Goal: Find specific page/section: Find specific page/section

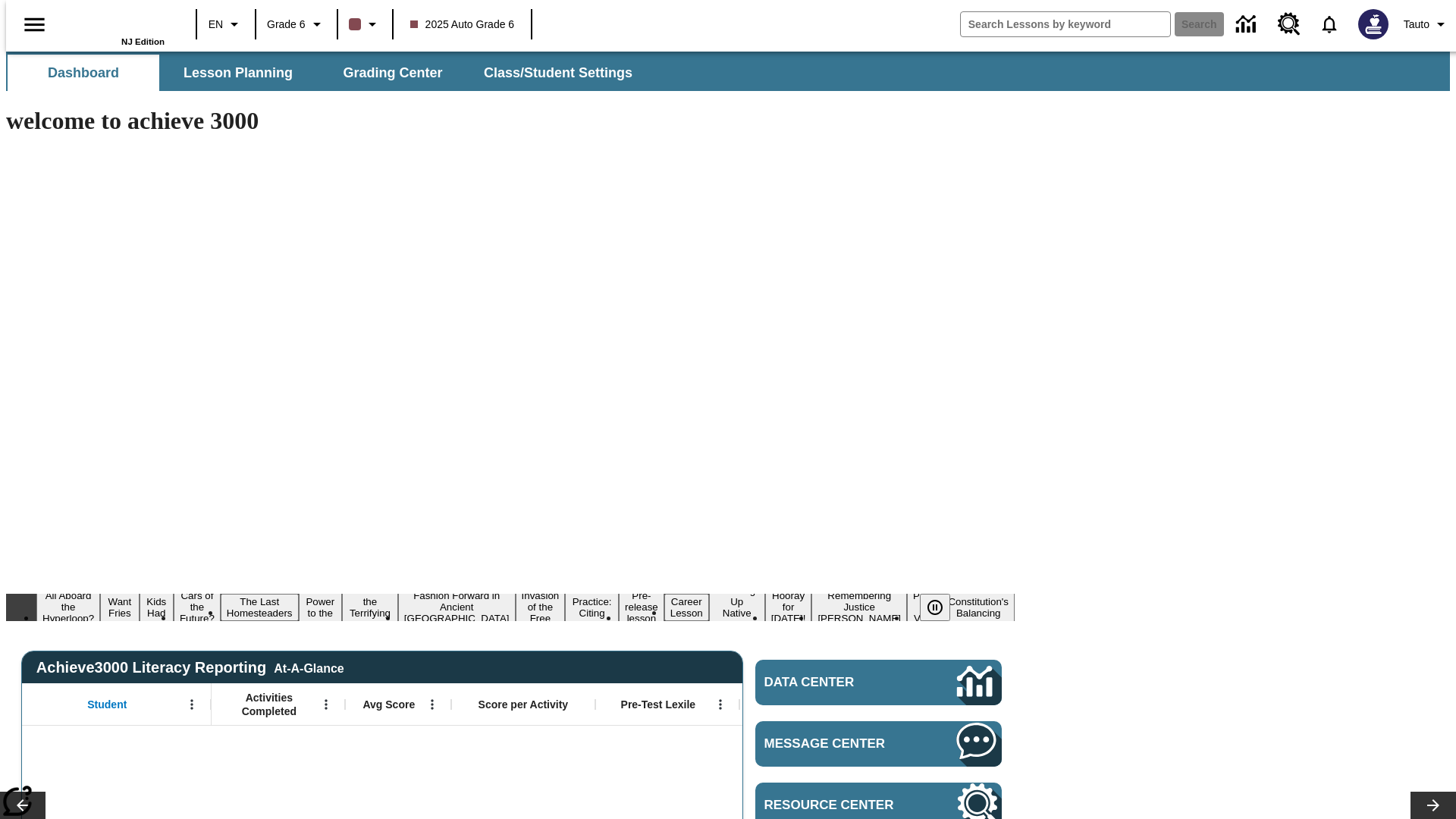
type input "-1"
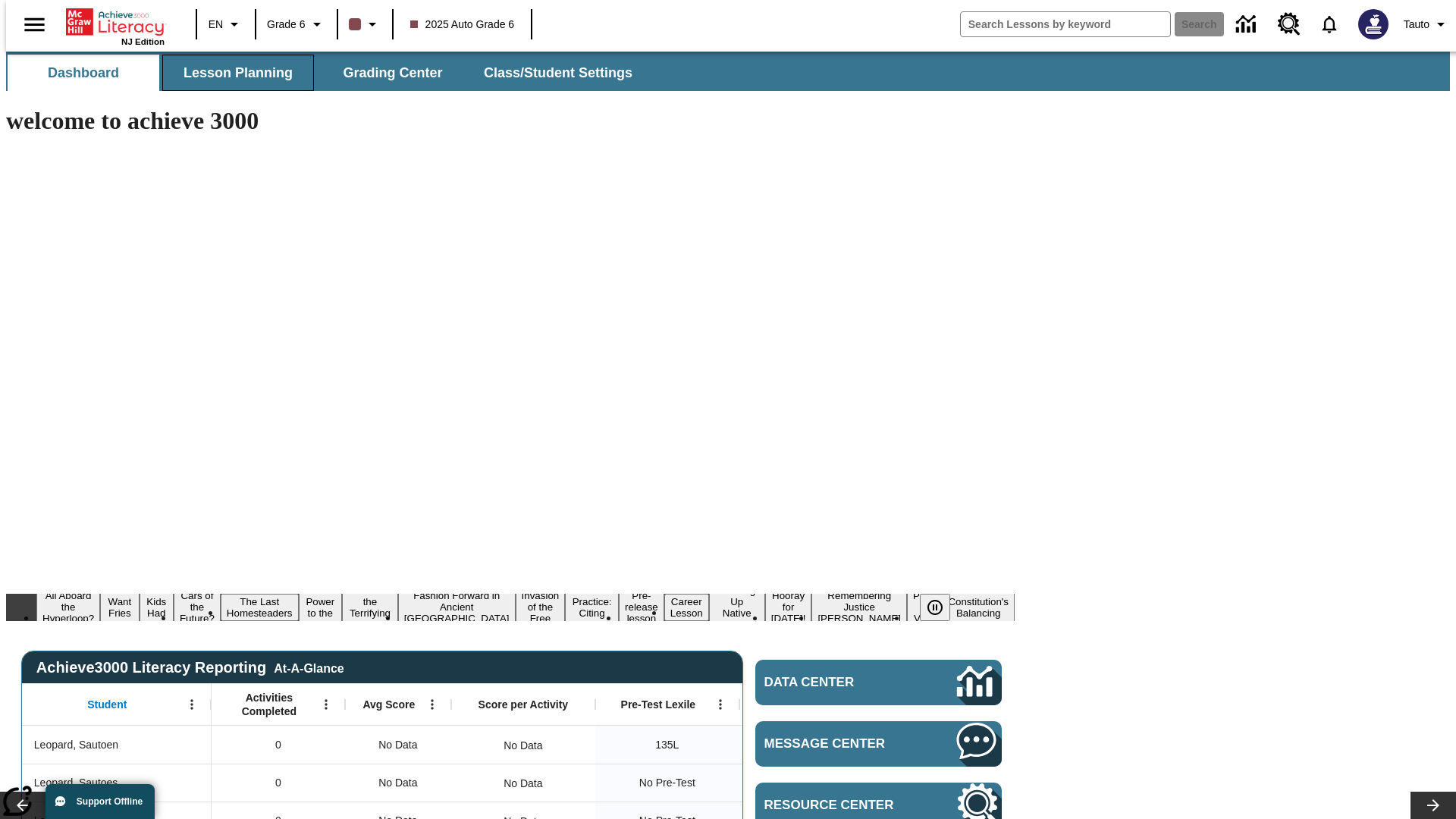
click at [232, 73] on span "Lesson Planning" at bounding box center [238, 73] width 109 height 17
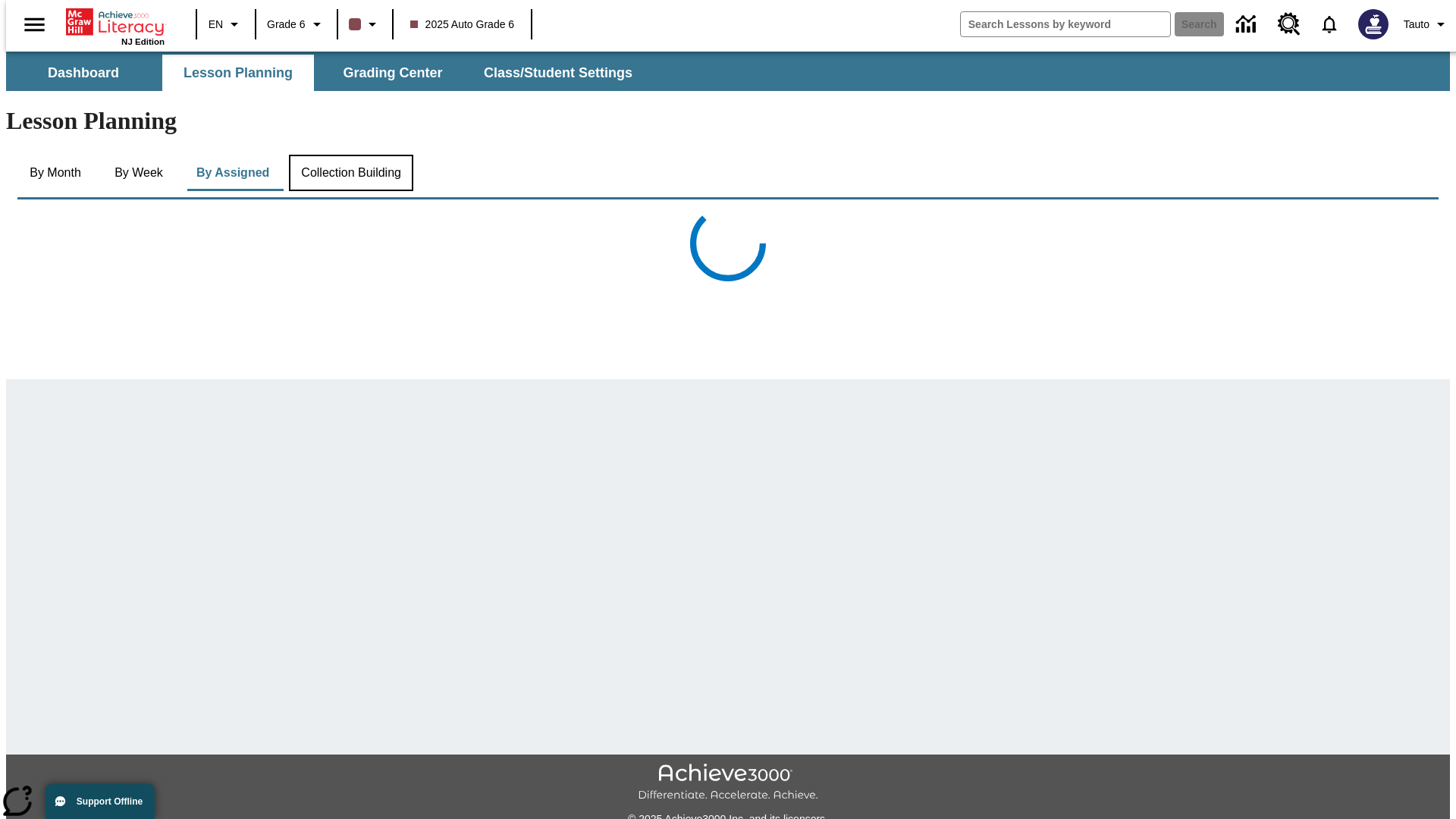
click at [350, 154] on button "Collection Building" at bounding box center [351, 173] width 124 height 36
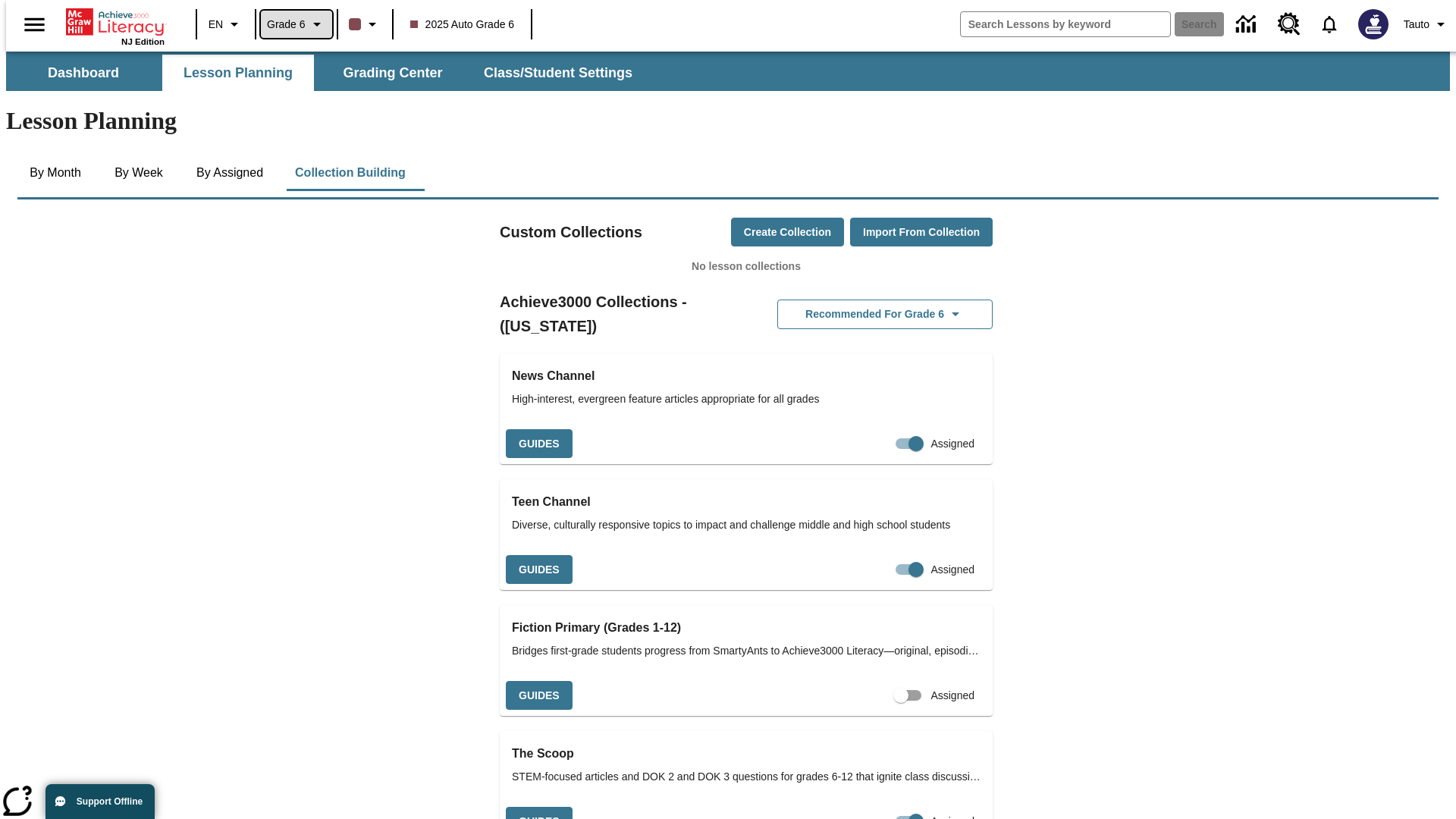
click at [290, 25] on span "Grade 6" at bounding box center [286, 25] width 39 height 16
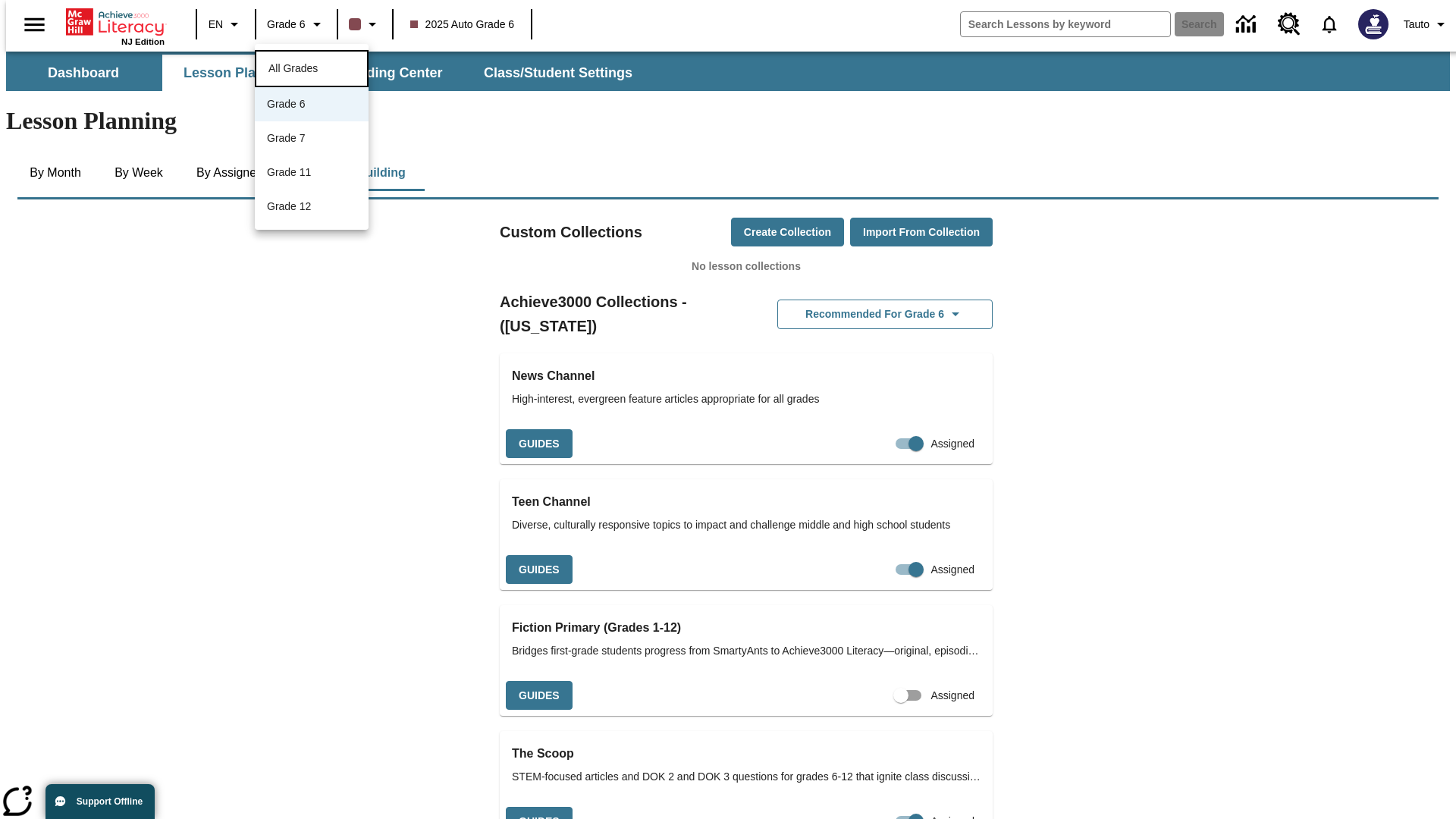
click at [312, 66] on span "All Grades" at bounding box center [293, 68] width 49 height 12
